Goal: Task Accomplishment & Management: Manage account settings

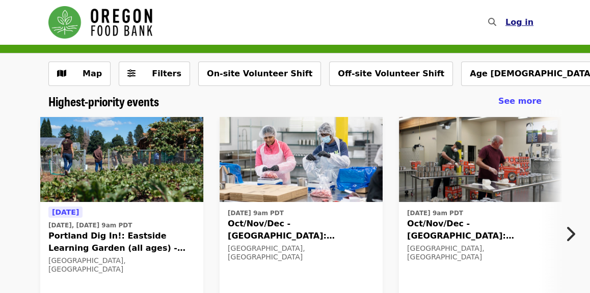
click at [518, 26] on span "Log in" at bounding box center [519, 22] width 28 height 10
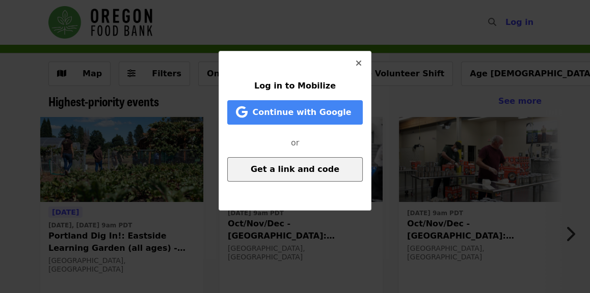
click at [277, 169] on span "Get a link and code" at bounding box center [295, 170] width 89 height 10
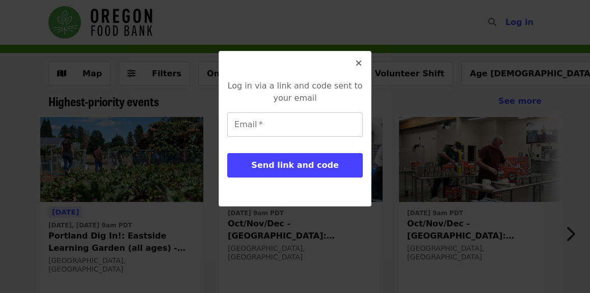
click at [280, 123] on input "Email   *" at bounding box center [294, 125] width 135 height 24
type input "**********"
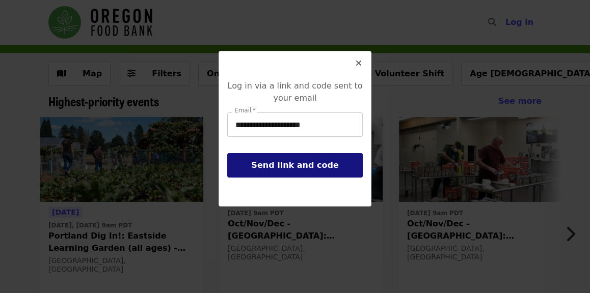
click at [276, 165] on span "Send link and code" at bounding box center [294, 165] width 87 height 10
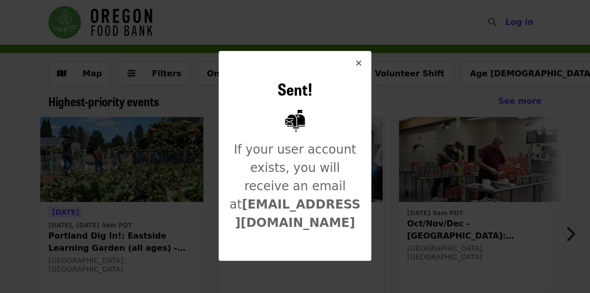
click at [359, 65] on icon "times icon" at bounding box center [359, 64] width 6 height 10
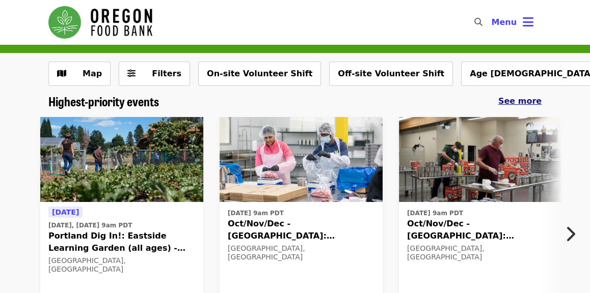
click at [520, 103] on span "See more" at bounding box center [519, 101] width 43 height 10
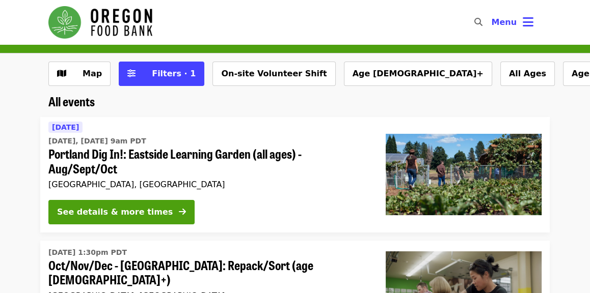
click at [480, 20] on icon "search icon" at bounding box center [478, 22] width 8 height 10
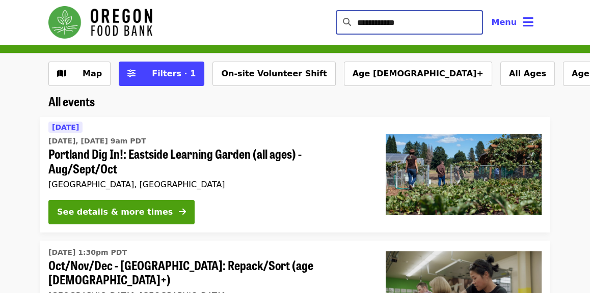
type input "**********"
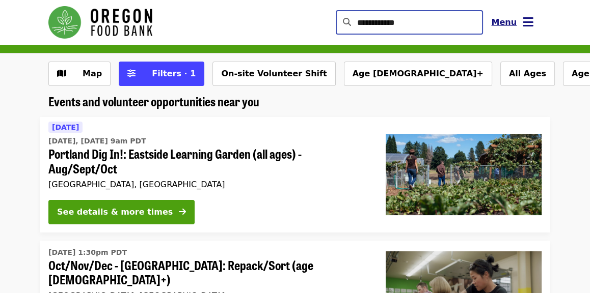
click at [531, 21] on icon "bars icon" at bounding box center [528, 22] width 11 height 15
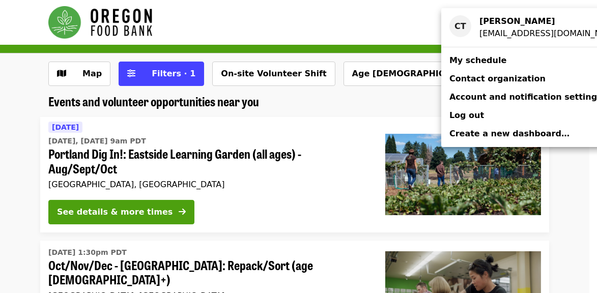
click at [461, 62] on span "My schedule" at bounding box center [478, 61] width 57 height 10
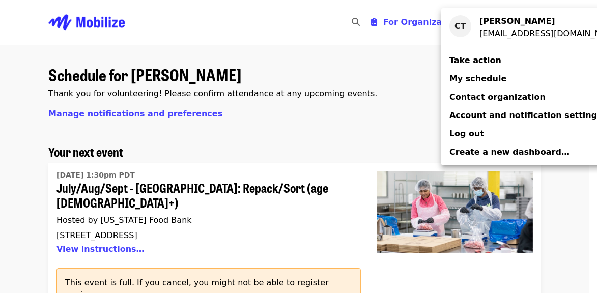
click at [589, 237] on div "Account menu" at bounding box center [298, 146] width 597 height 293
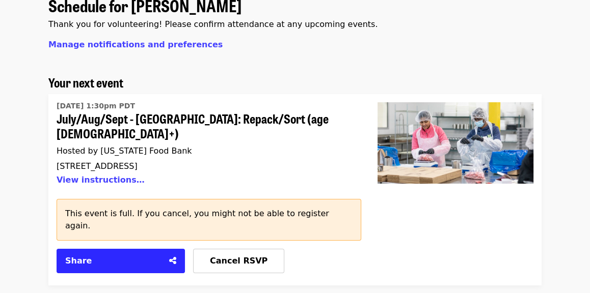
scroll to position [102, 0]
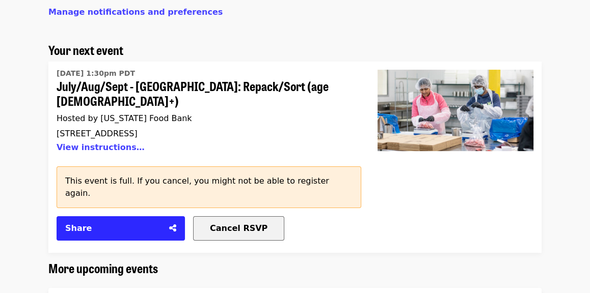
click at [239, 224] on span "Cancel RSVP" at bounding box center [239, 229] width 58 height 10
